Goal: Information Seeking & Learning: Learn about a topic

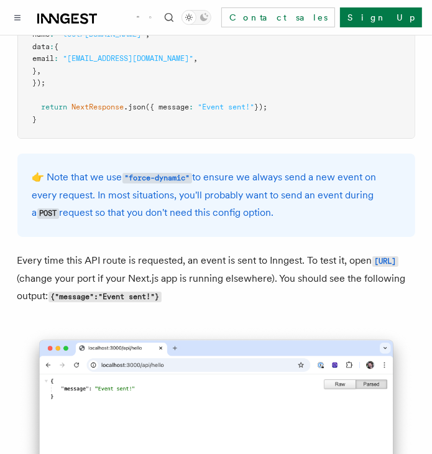
click at [68, 21] on icon at bounding box center [64, 19] width 9 height 10
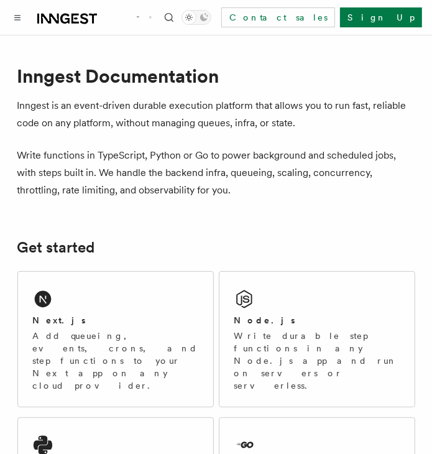
click at [32, 13] on div at bounding box center [53, 17] width 87 height 17
click at [20, 19] on icon "Toggle navigation" at bounding box center [17, 18] width 6 height 6
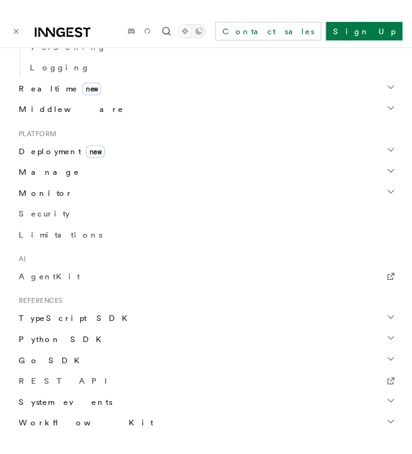
scroll to position [687, 0]
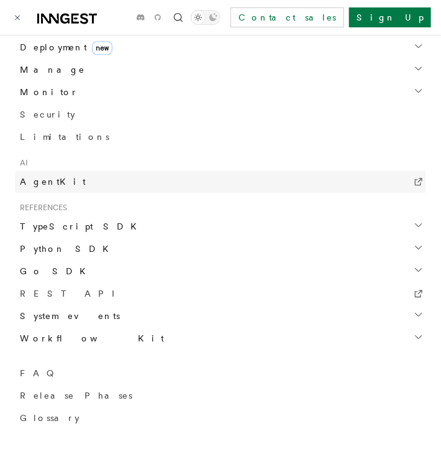
click at [45, 184] on span "AgentKit" at bounding box center [53, 181] width 66 height 10
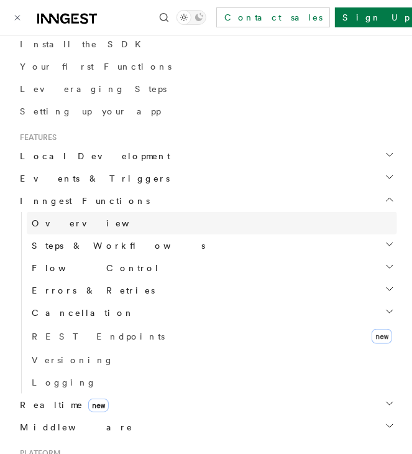
scroll to position [293, 0]
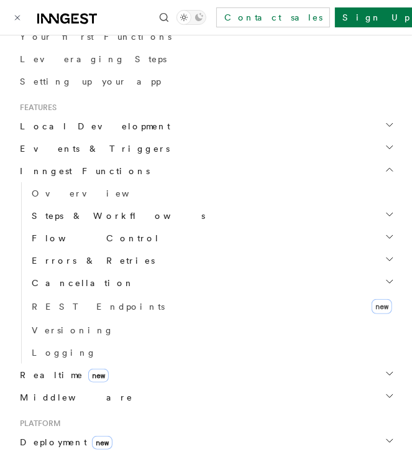
click at [82, 219] on span "Steps & Workflows" at bounding box center [116, 215] width 178 height 12
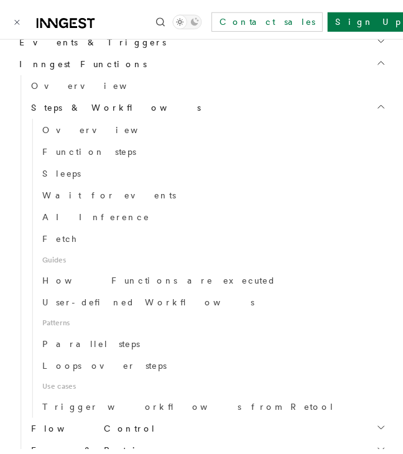
scroll to position [404, 0]
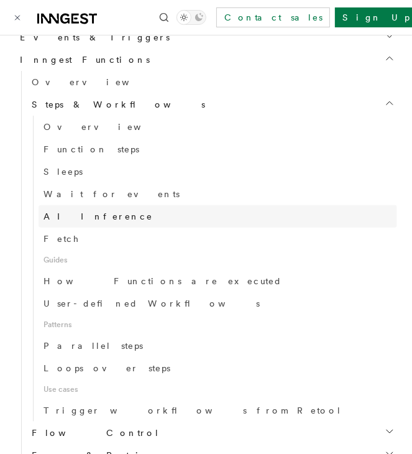
click at [68, 219] on span "AI Inference" at bounding box center [97, 216] width 109 height 10
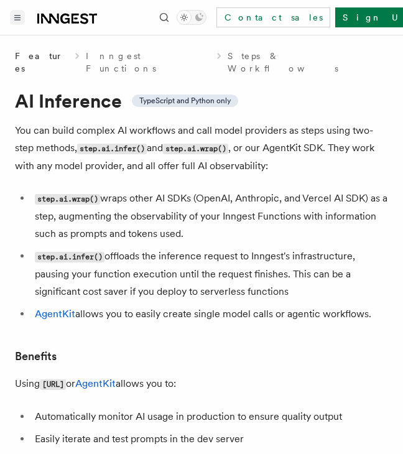
click at [19, 12] on button "Toggle navigation" at bounding box center [17, 17] width 15 height 15
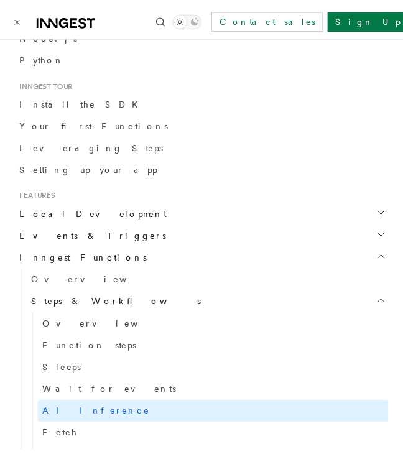
scroll to position [364, 0]
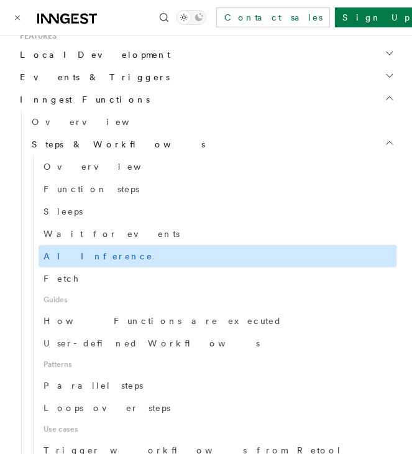
click at [78, 255] on span "AI Inference" at bounding box center [97, 256] width 109 height 10
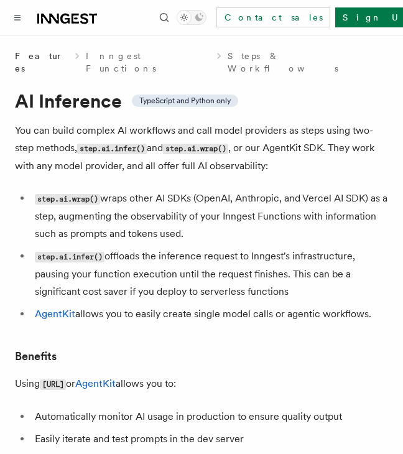
click at [184, 96] on span "TypeScript and Python only" at bounding box center [184, 101] width 91 height 10
drag, startPoint x: 184, startPoint y: 91, endPoint x: 222, endPoint y: 88, distance: 38.6
click at [222, 96] on span "TypeScript and Python only" at bounding box center [184, 101] width 91 height 10
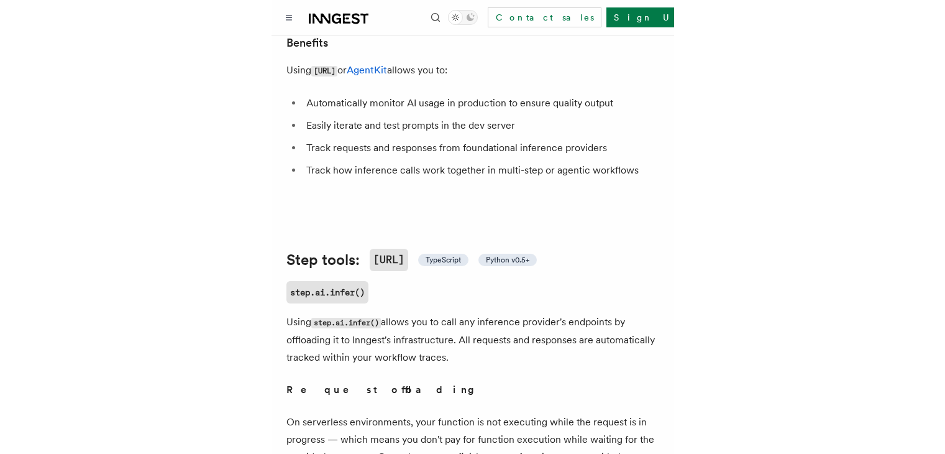
scroll to position [312, 0]
